Goal: Transaction & Acquisition: Purchase product/service

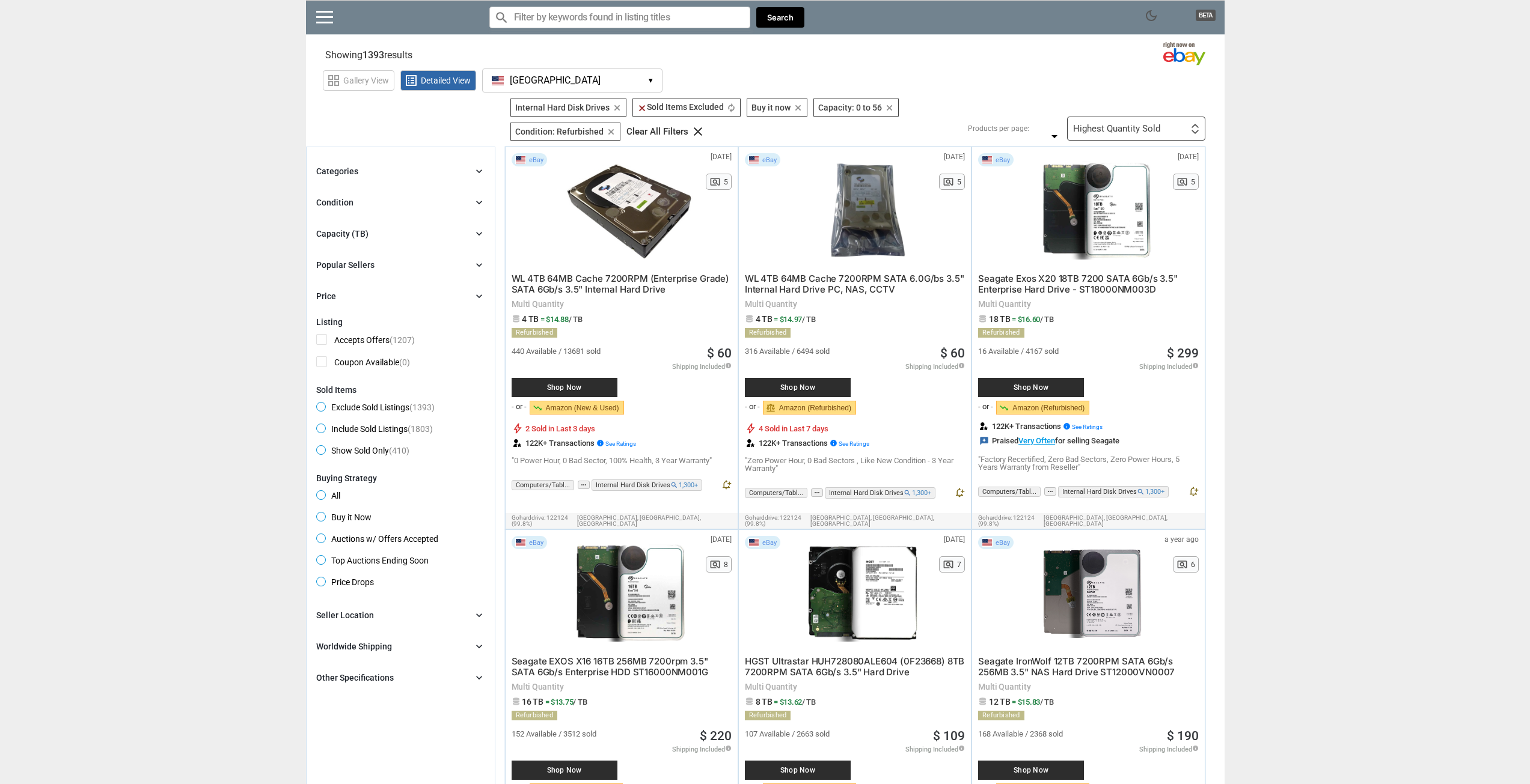
click at [824, 411] on link "balance Amazon (Refurbished)" at bounding box center [810, 407] width 93 height 14
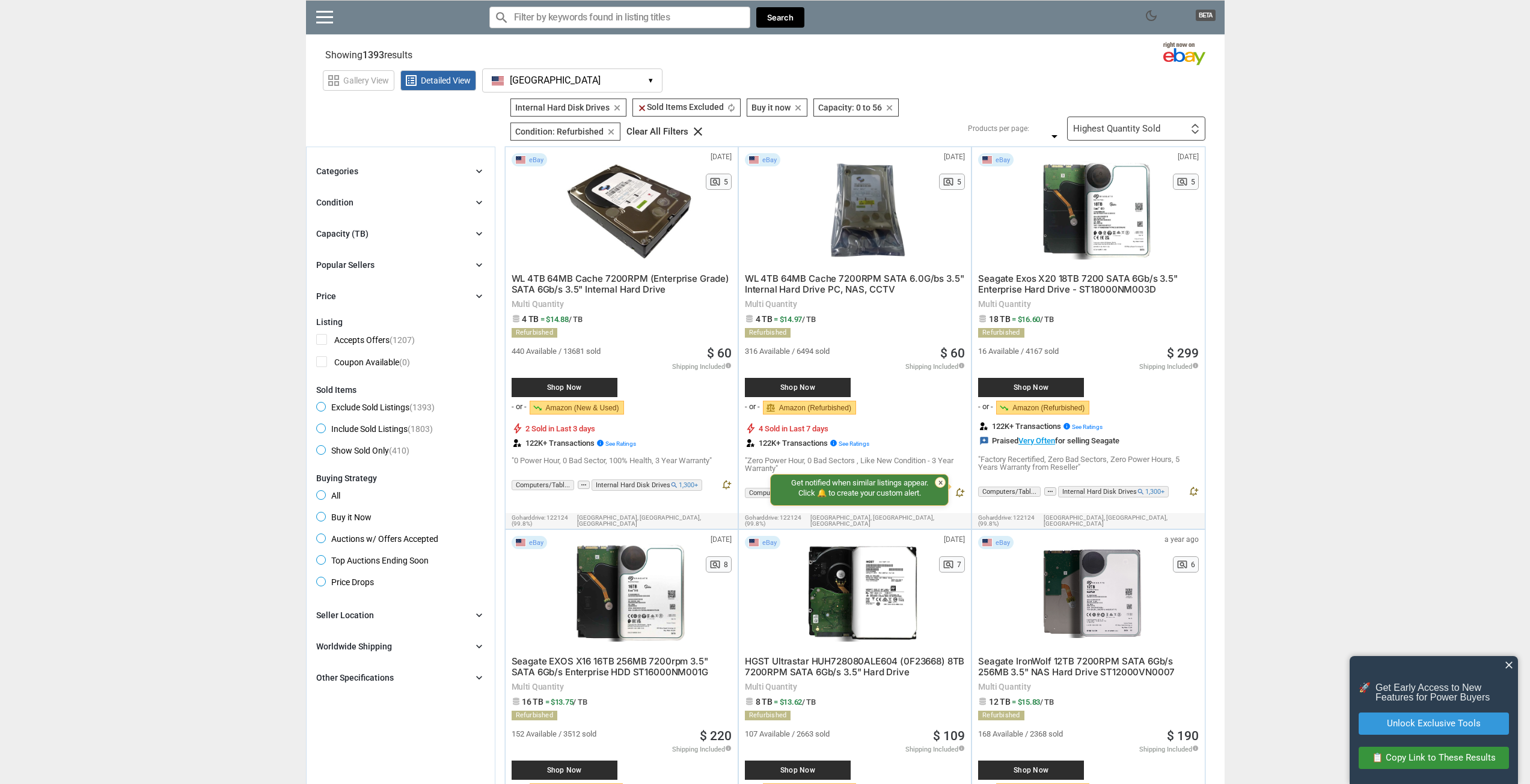
click at [822, 386] on span "Shop Now" at bounding box center [798, 388] width 94 height 7
drag, startPoint x: 1284, startPoint y: 434, endPoint x: 1242, endPoint y: 259, distance: 180.0
click at [1105, 128] on div "Highest Quantity Sold" at bounding box center [1117, 129] width 87 height 9
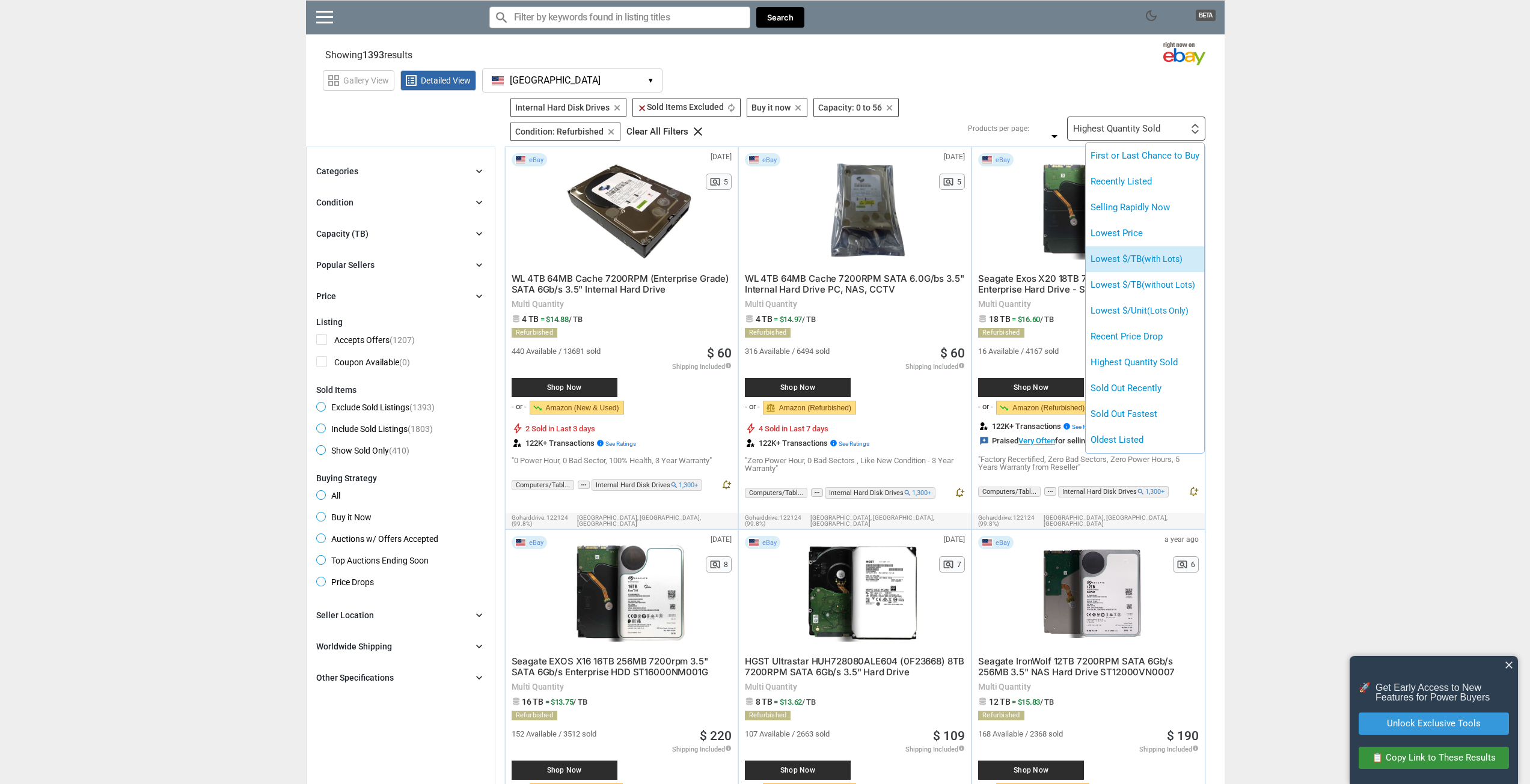
click at [1155, 262] on span "(with Lots)" at bounding box center [1162, 259] width 41 height 10
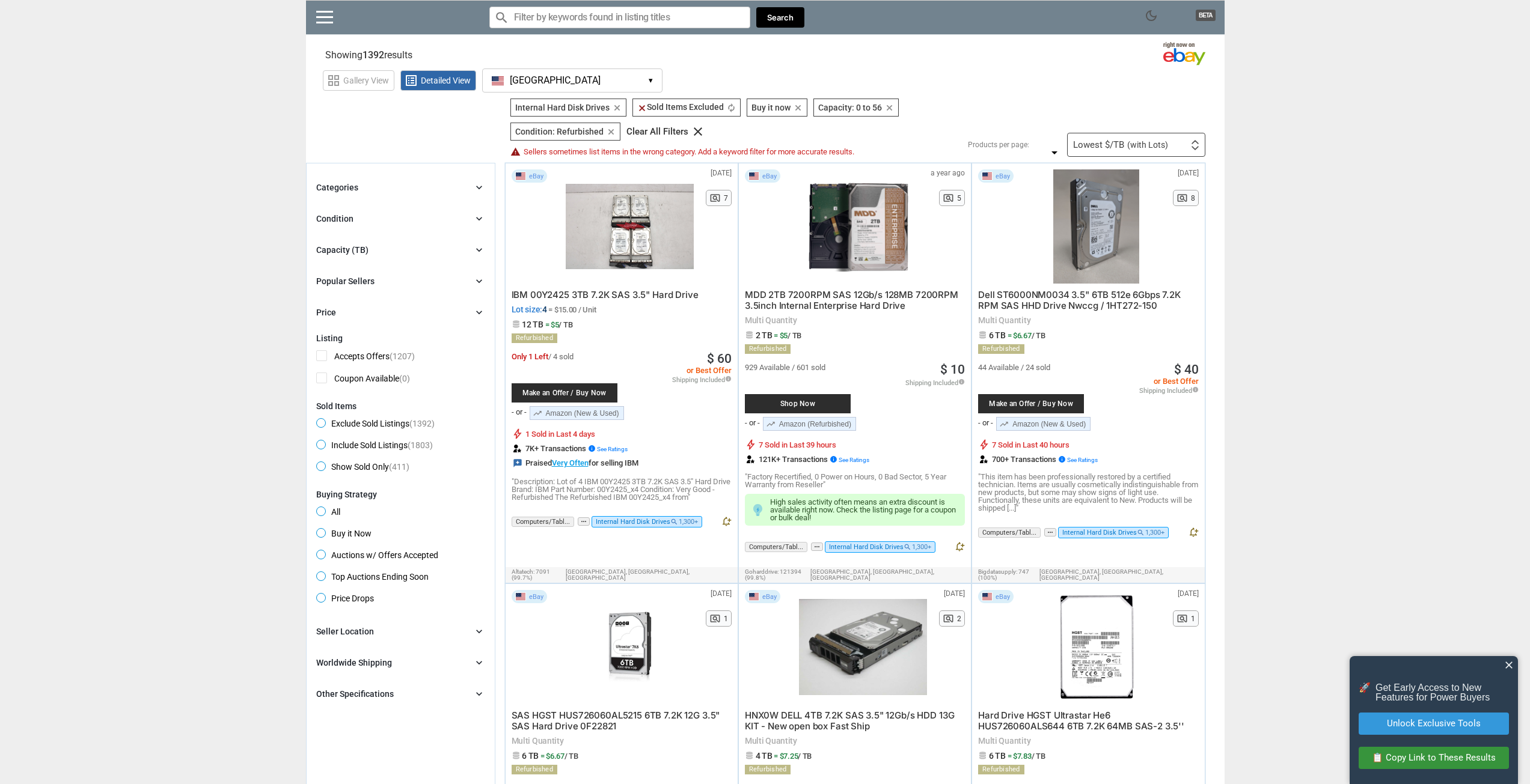
click at [1054, 427] on link "trending_up Amazon (New & Used)" at bounding box center [1043, 424] width 95 height 14
click at [1037, 401] on span "Make an Offer / Buy Now" at bounding box center [1031, 404] width 94 height 7
click at [480, 193] on icon "chevron_right" at bounding box center [480, 188] width 12 height 12
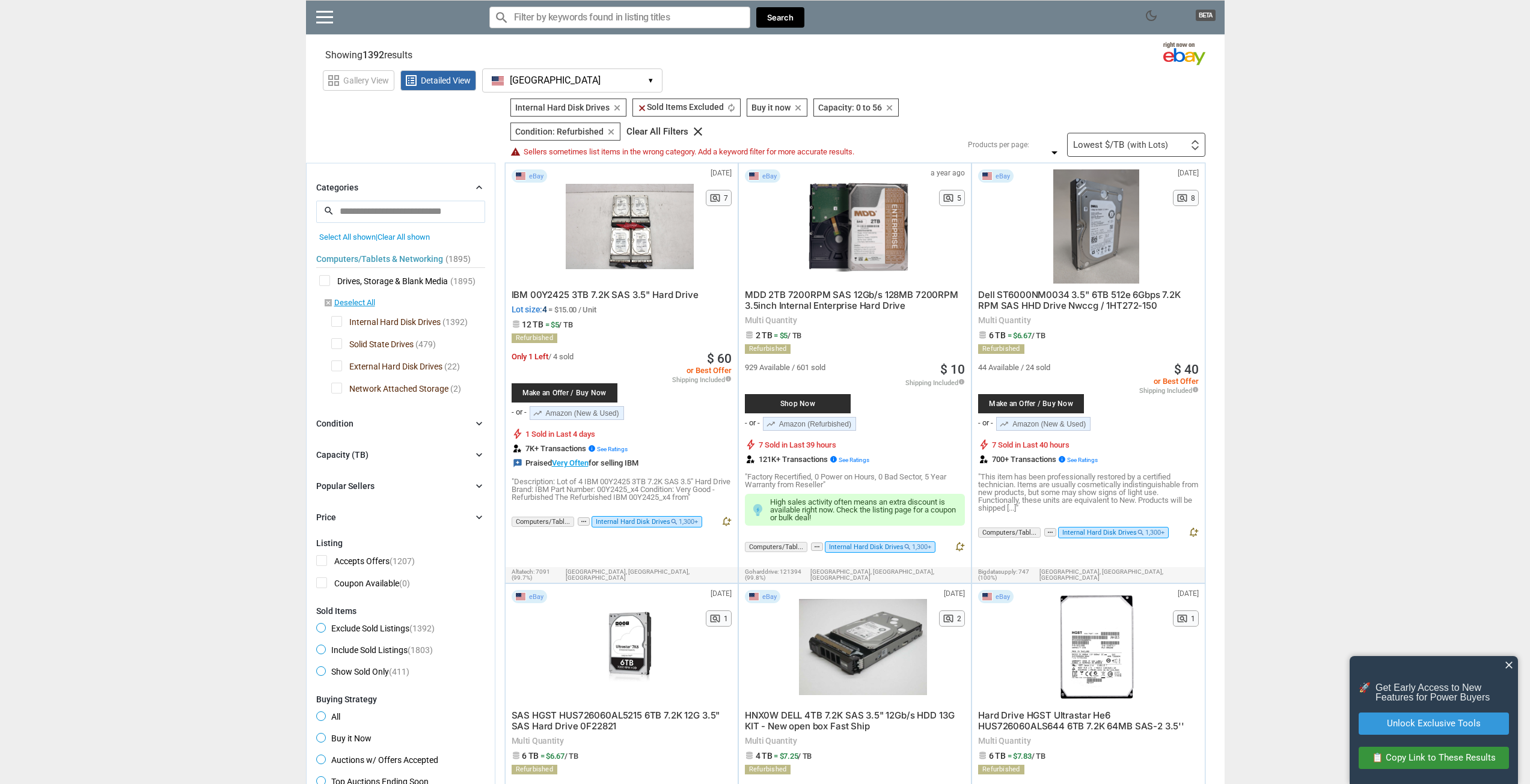
click at [337, 343] on span "Solid State Drives" at bounding box center [372, 346] width 82 height 15
click at [337, 325] on span "Internal Hard Disk Drives" at bounding box center [386, 324] width 110 height 15
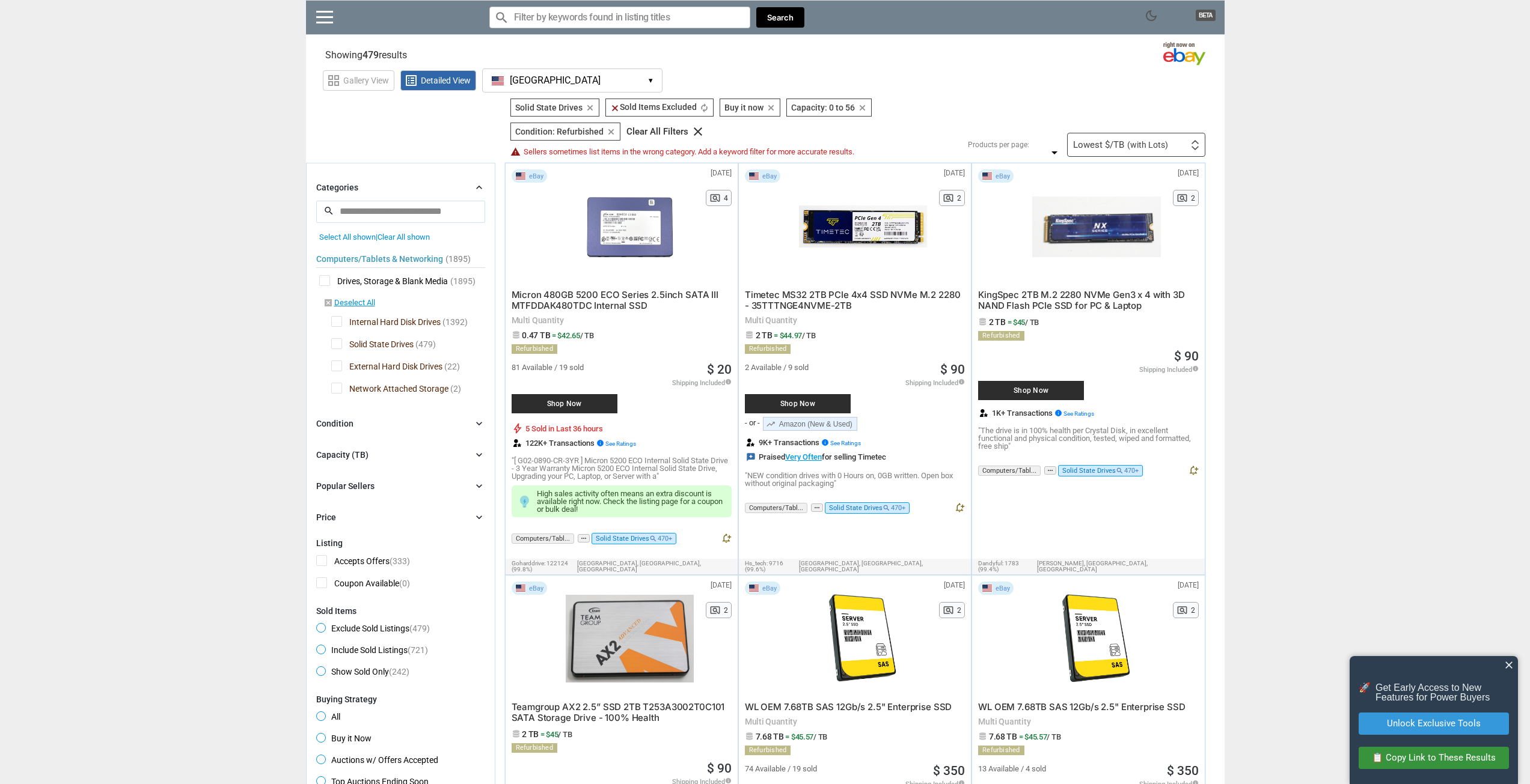
drag, startPoint x: 1335, startPoint y: 488, endPoint x: 1149, endPoint y: 269, distance: 287.3
click at [1096, 137] on div "Lowest $/TB (with Lots) First or Last Chance to Buy Recently Listed Selling Rap…" at bounding box center [1136, 144] width 138 height 24
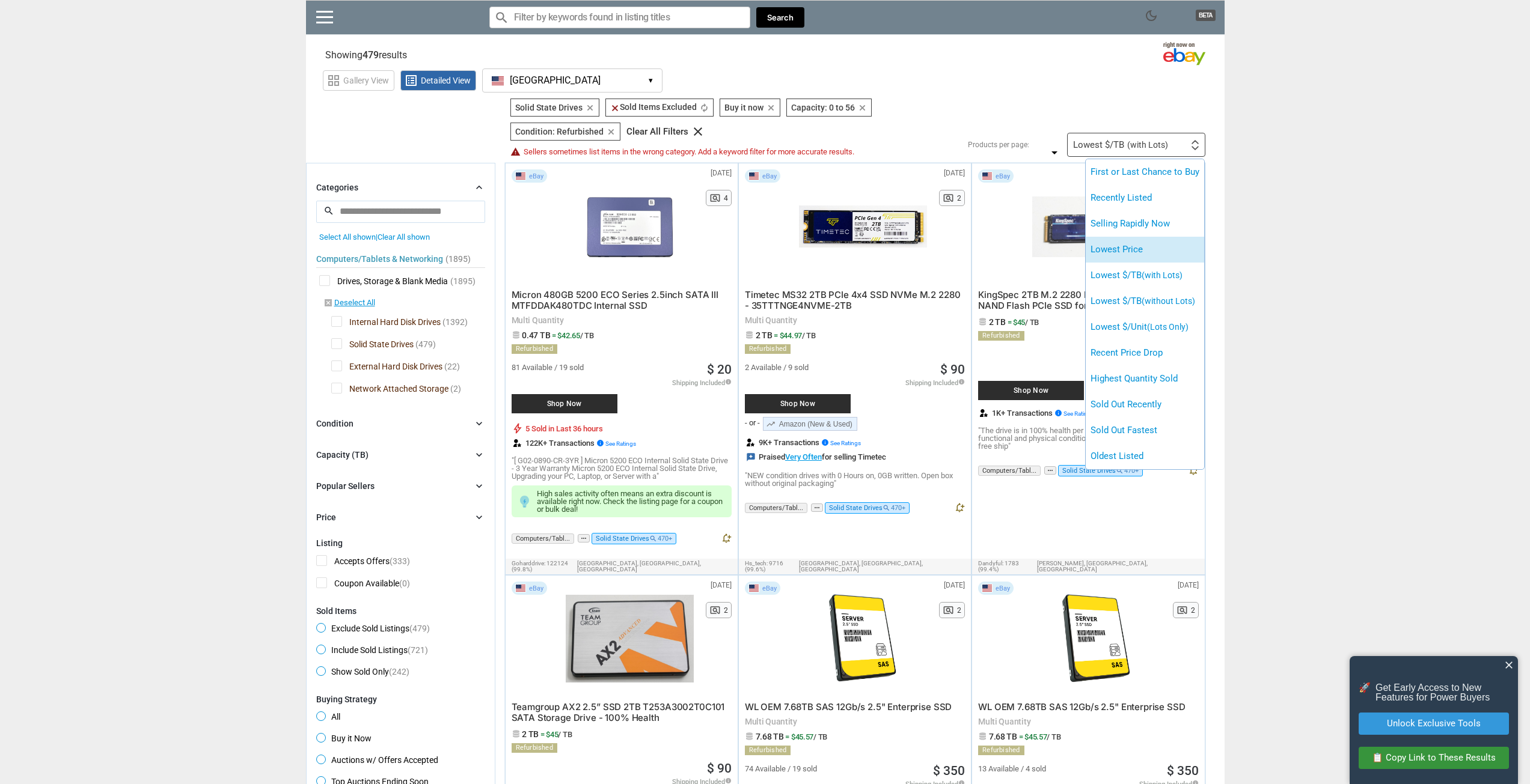
click at [1152, 254] on li "Lowest Price" at bounding box center [1145, 250] width 118 height 26
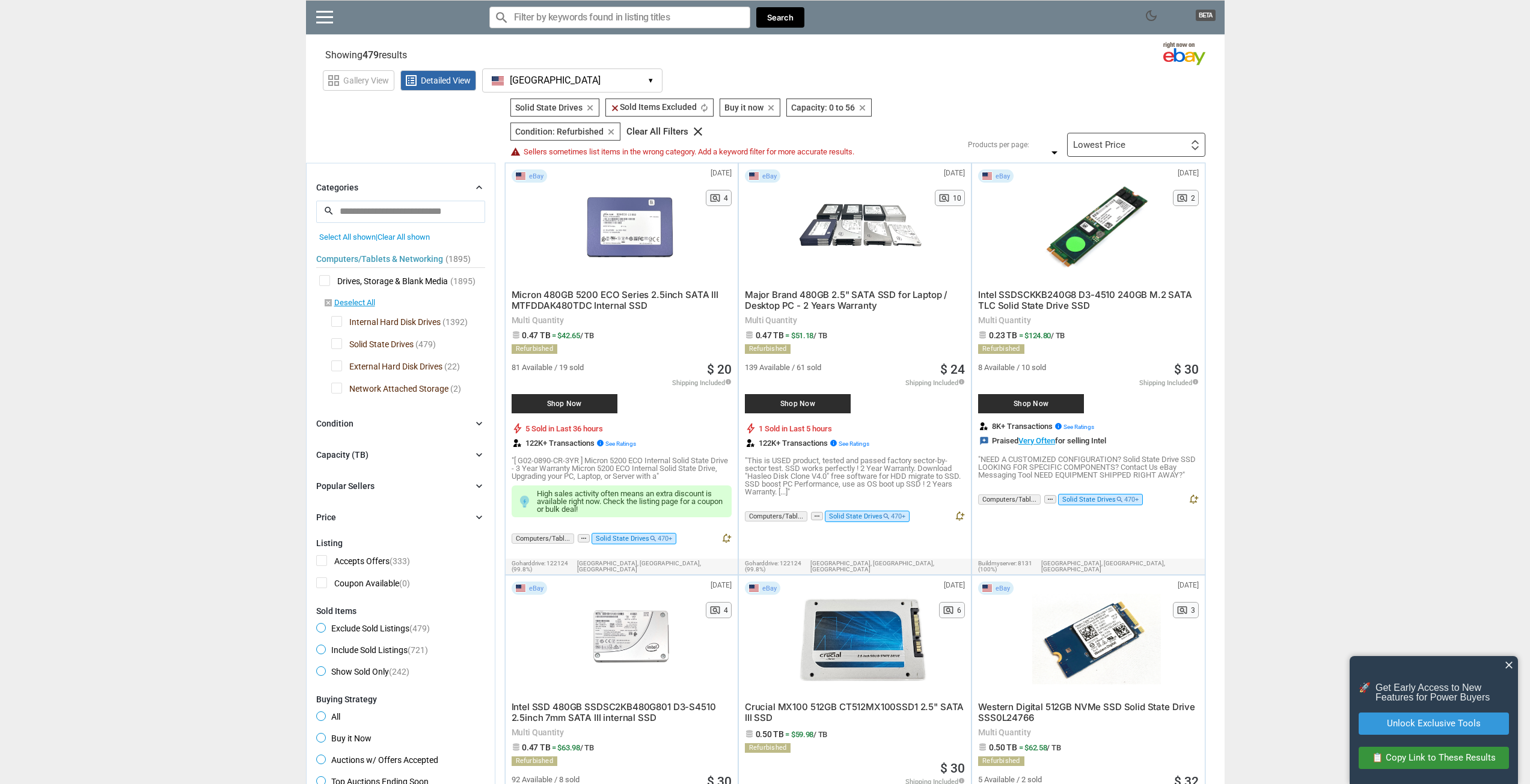
click at [1110, 148] on div "Lowest Price" at bounding box center [1099, 145] width 52 height 9
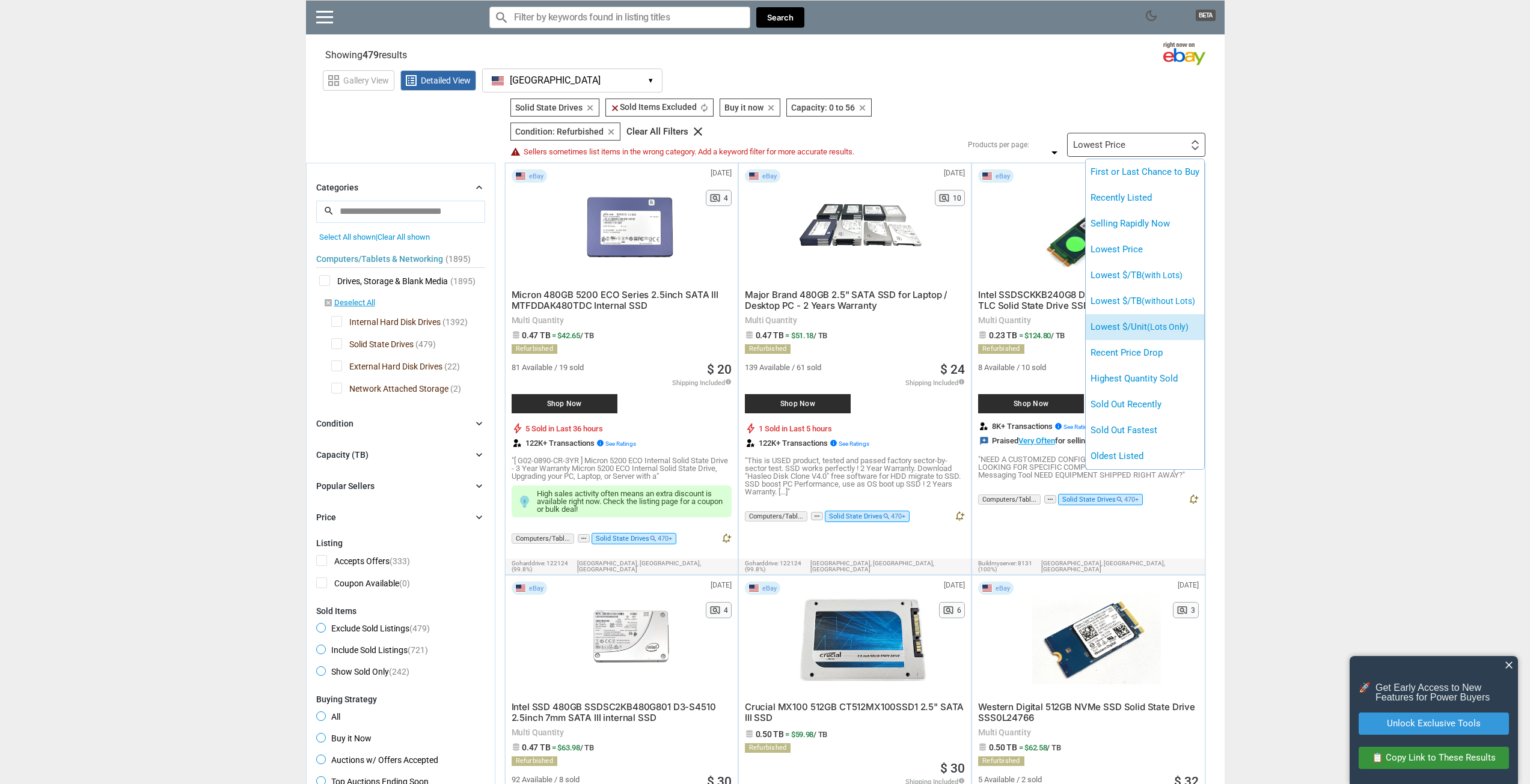
click at [1157, 329] on span "(Lots Only)" at bounding box center [1167, 327] width 41 height 10
